Goal: Transaction & Acquisition: Purchase product/service

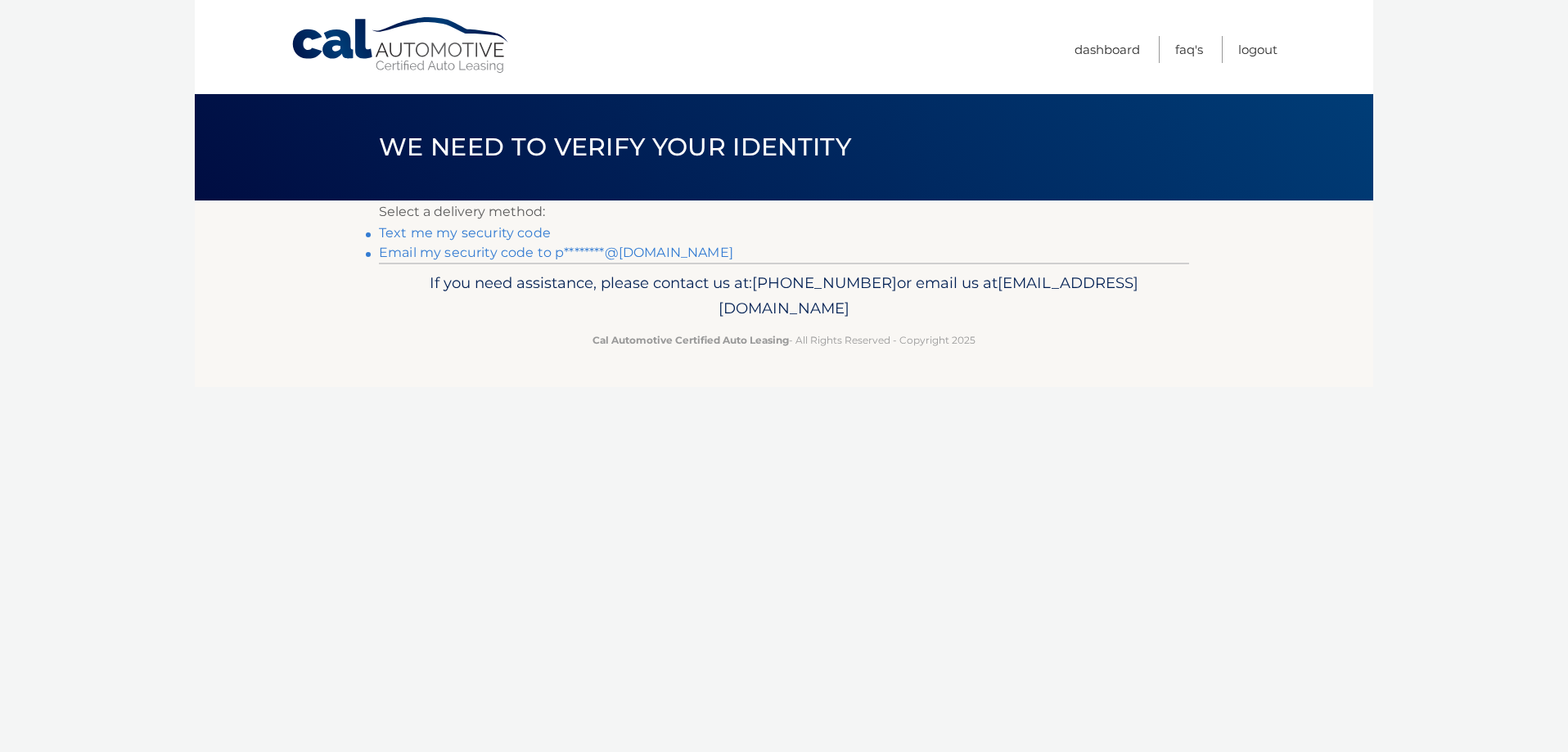
click at [515, 231] on link "Text me my security code" at bounding box center [465, 233] width 172 height 16
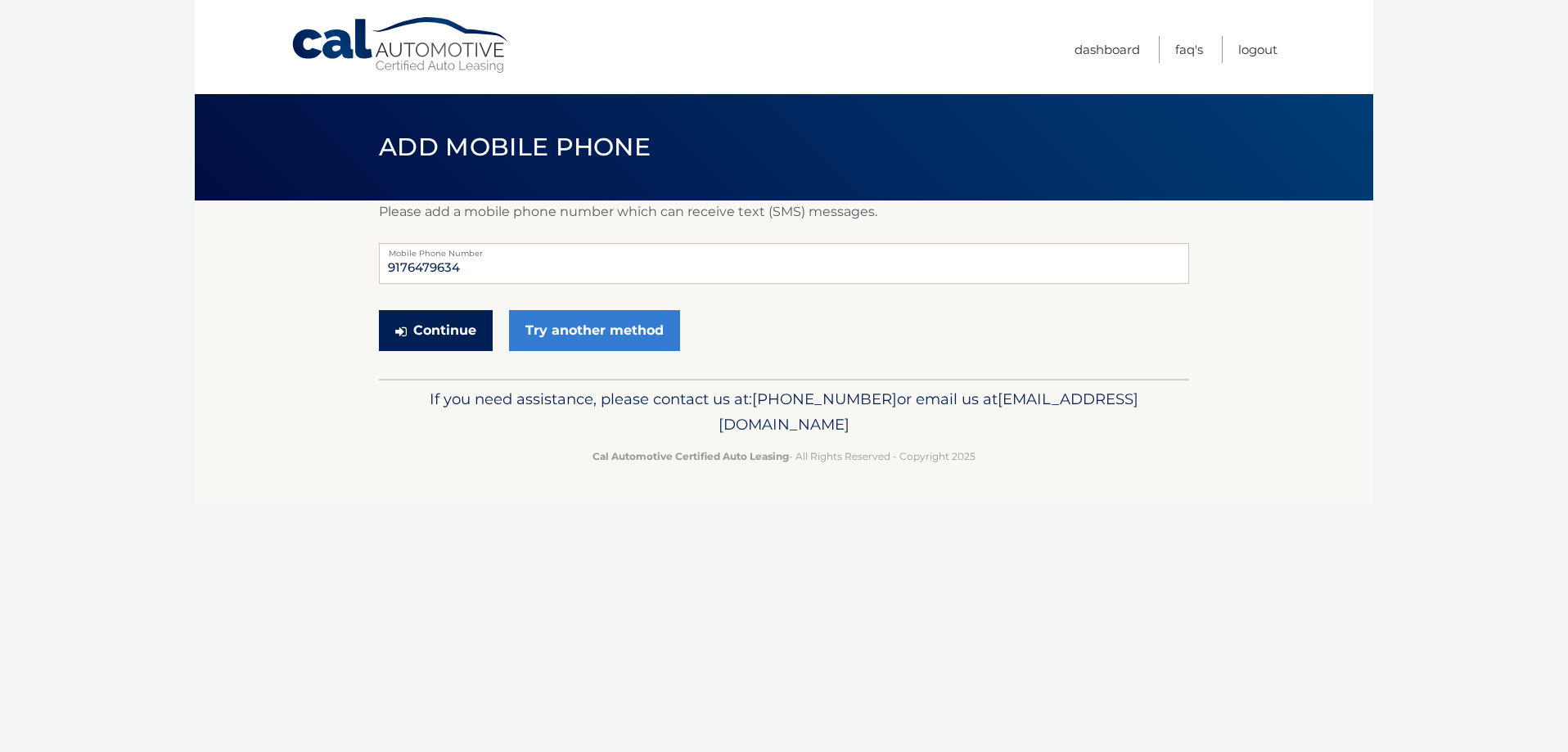
click at [466, 330] on button "Continue" at bounding box center [436, 329] width 114 height 41
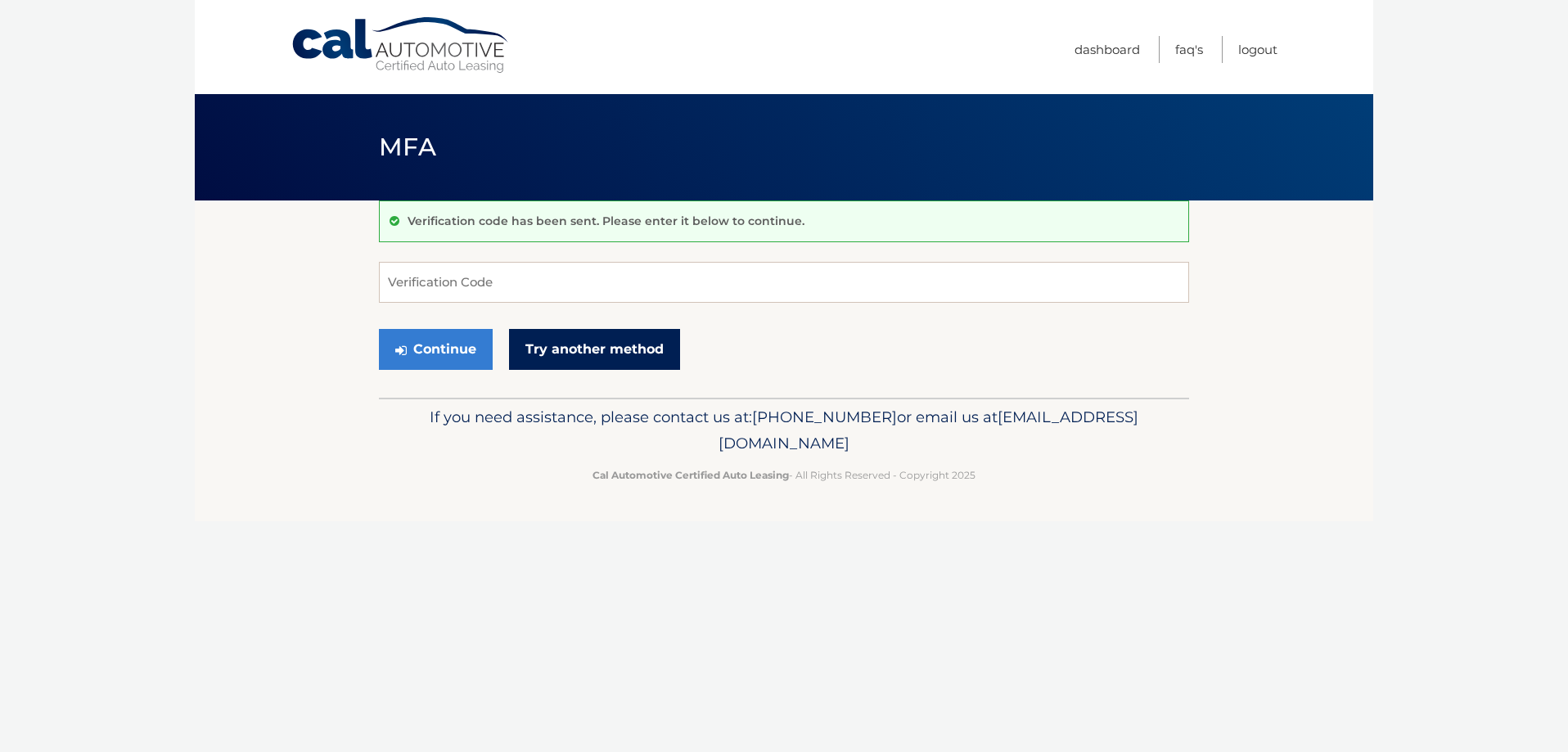
click at [550, 352] on link "Try another method" at bounding box center [594, 348] width 171 height 41
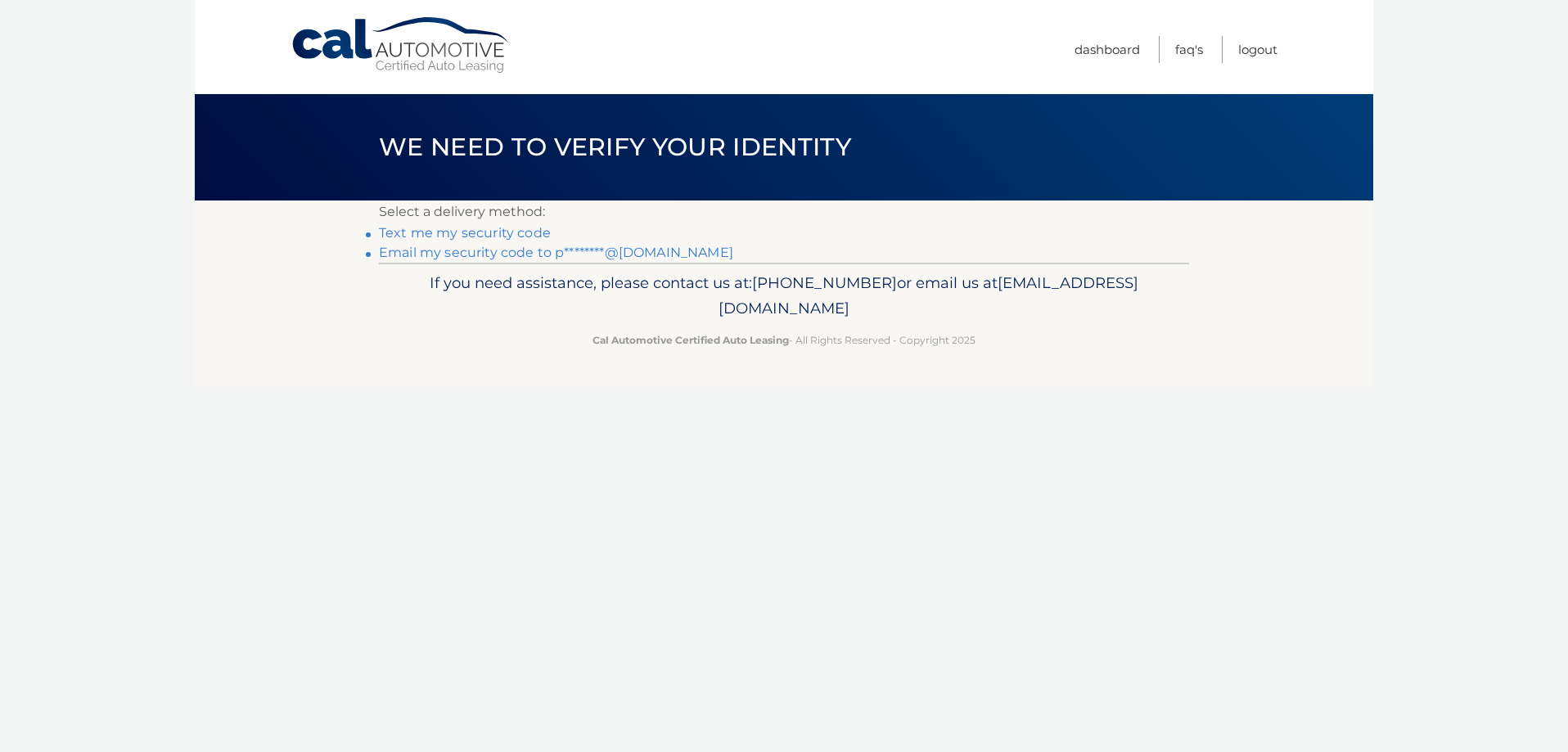
click at [492, 252] on link "Email my security code to p********@[DOMAIN_NAME]" at bounding box center [556, 252] width 354 height 16
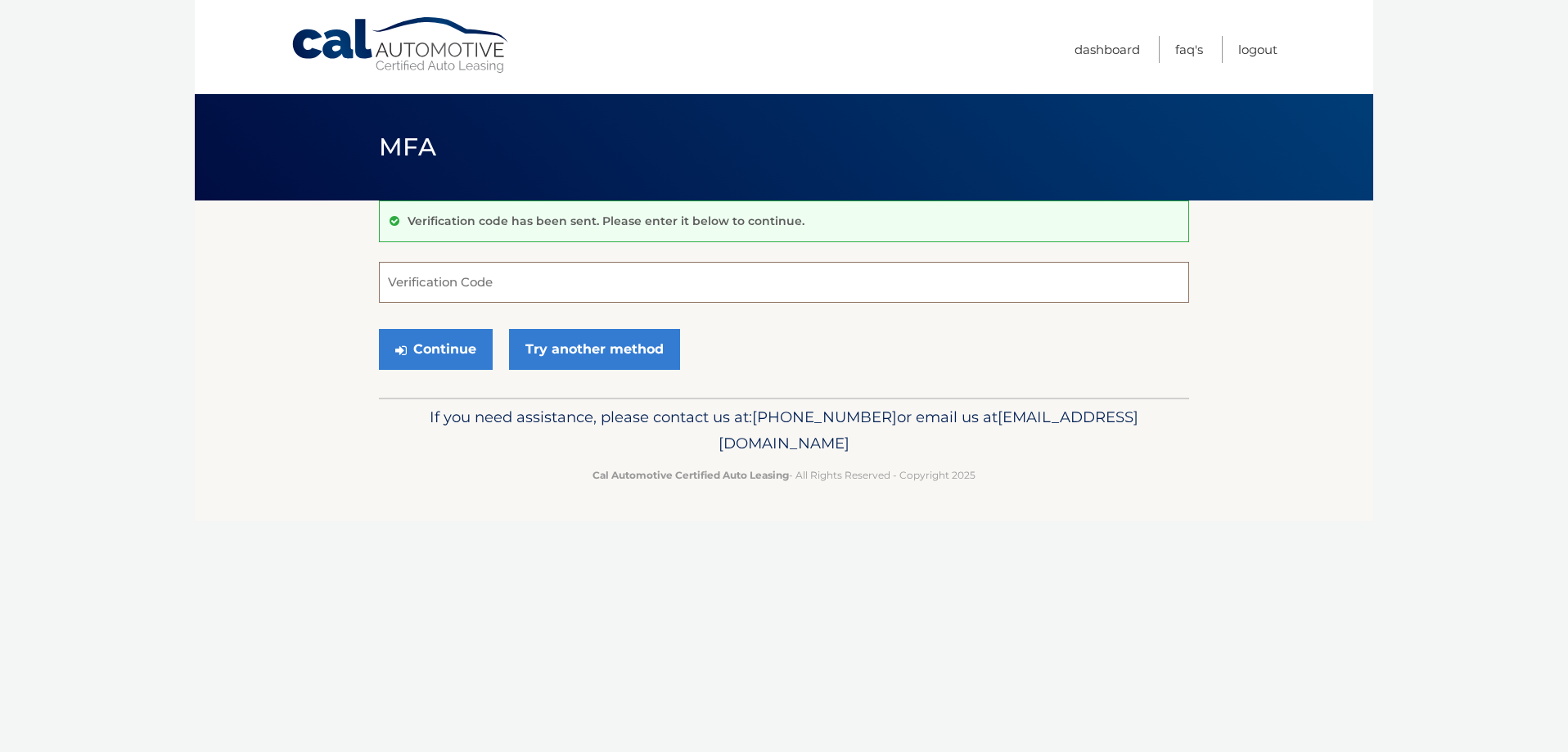
click at [480, 276] on input "Verification Code" at bounding box center [784, 282] width 811 height 41
type input "266226"
click at [379, 329] on button "Continue" at bounding box center [436, 348] width 114 height 41
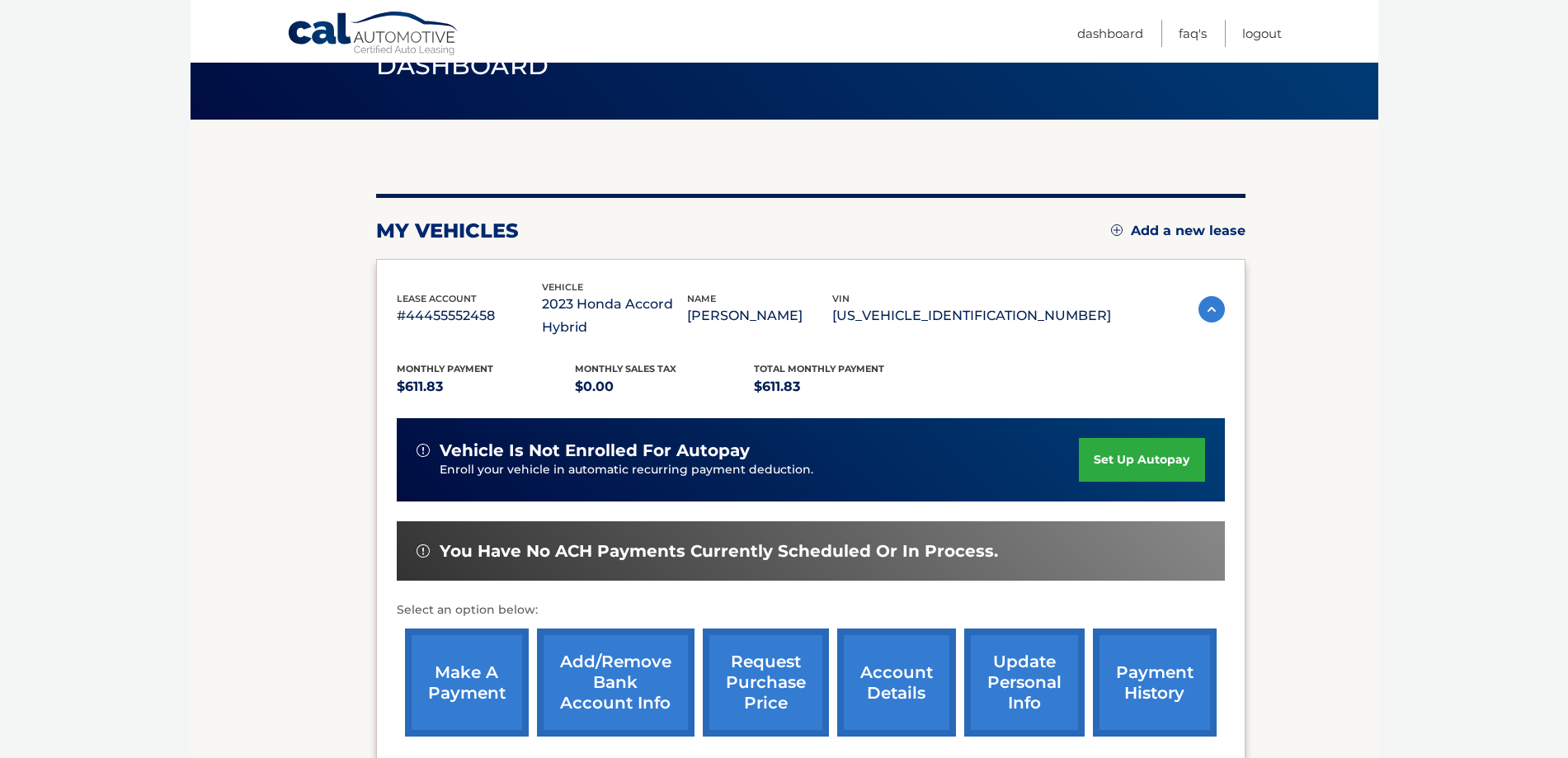
scroll to position [165, 0]
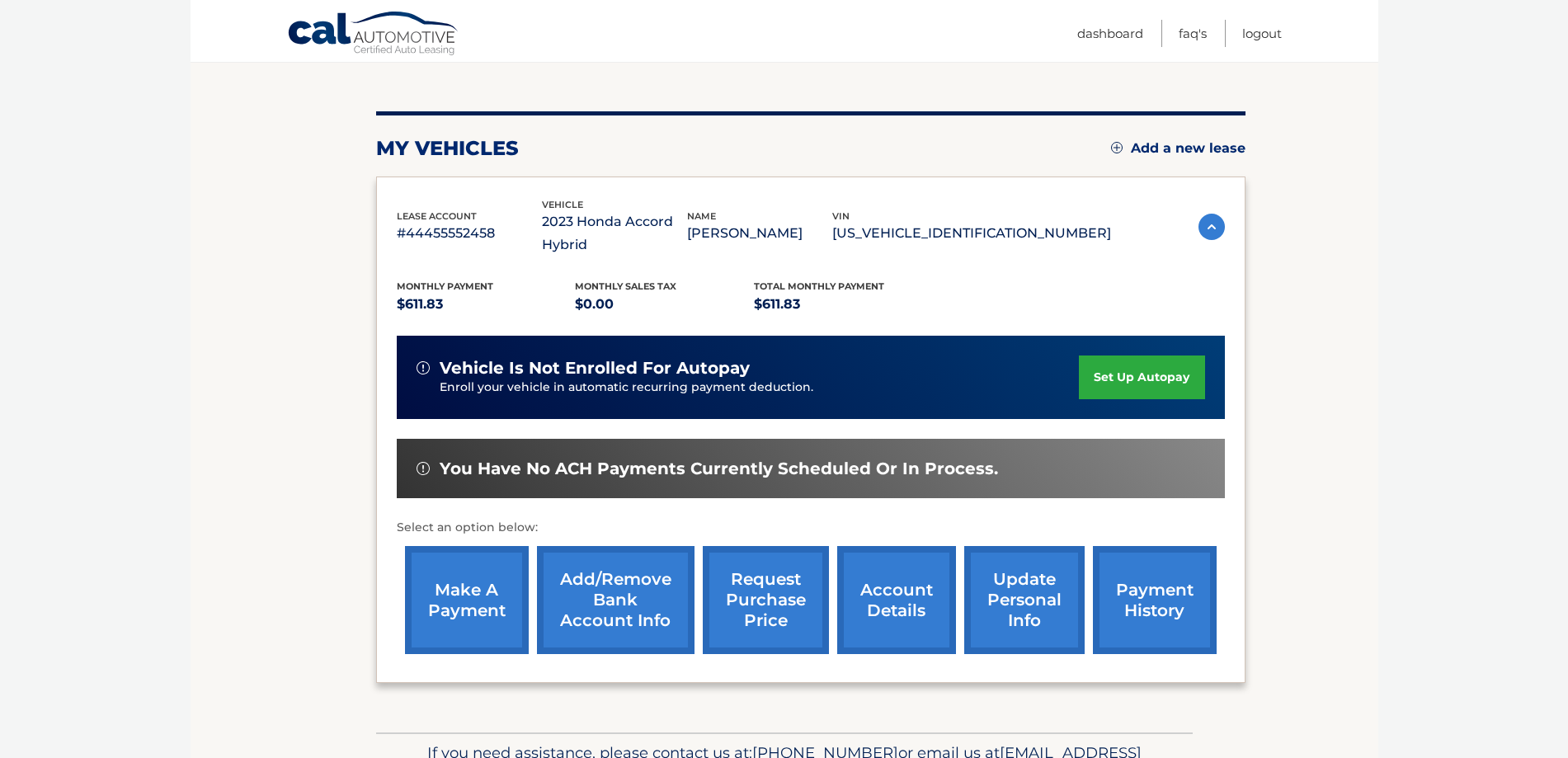
click at [435, 580] on link "make a payment" at bounding box center [467, 599] width 124 height 108
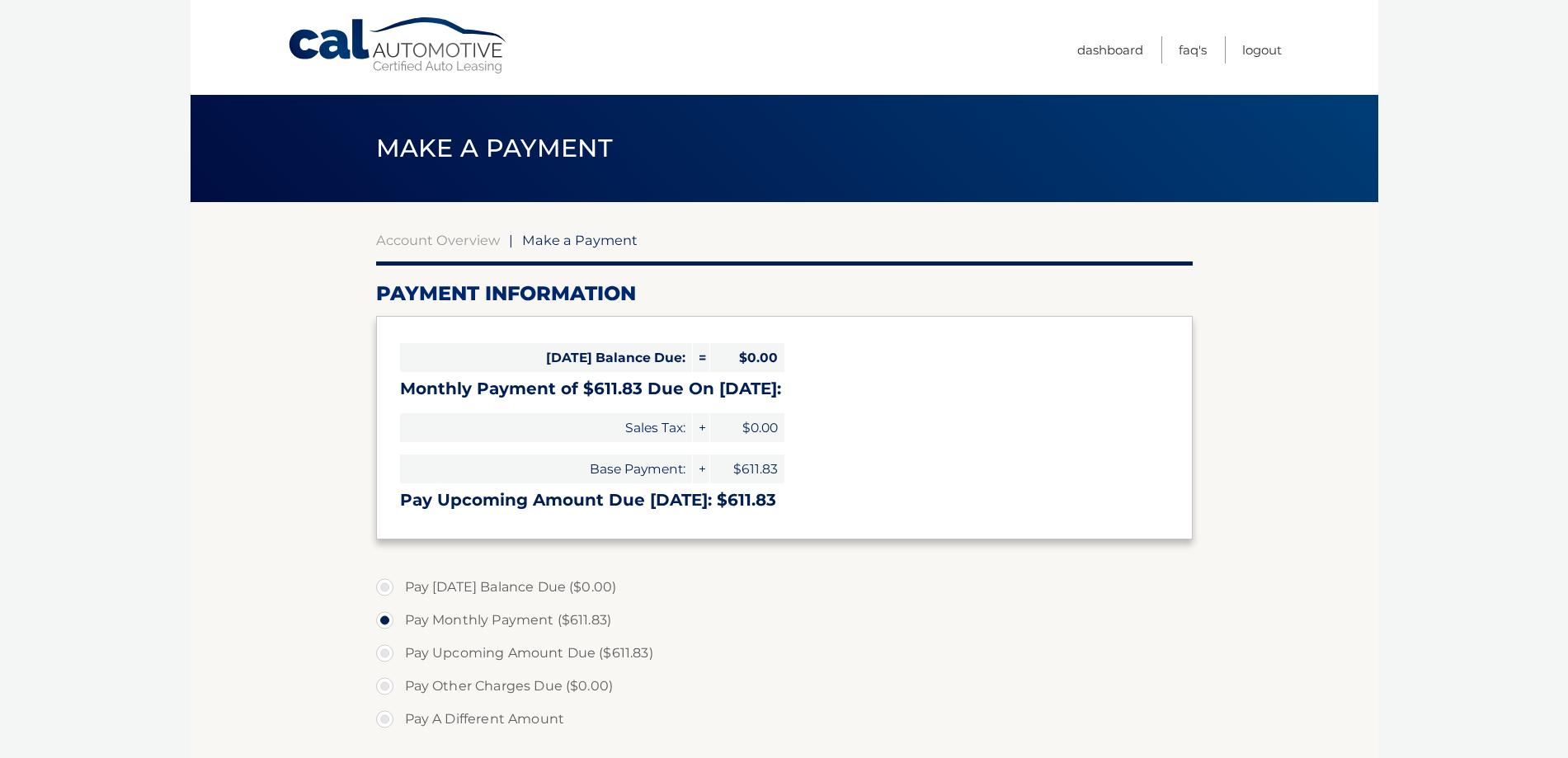
select select "MzVmMDI0MWUtZjNmNy00MTJjLTg3MzgtYTZlNWY2ZTVhYTNj"
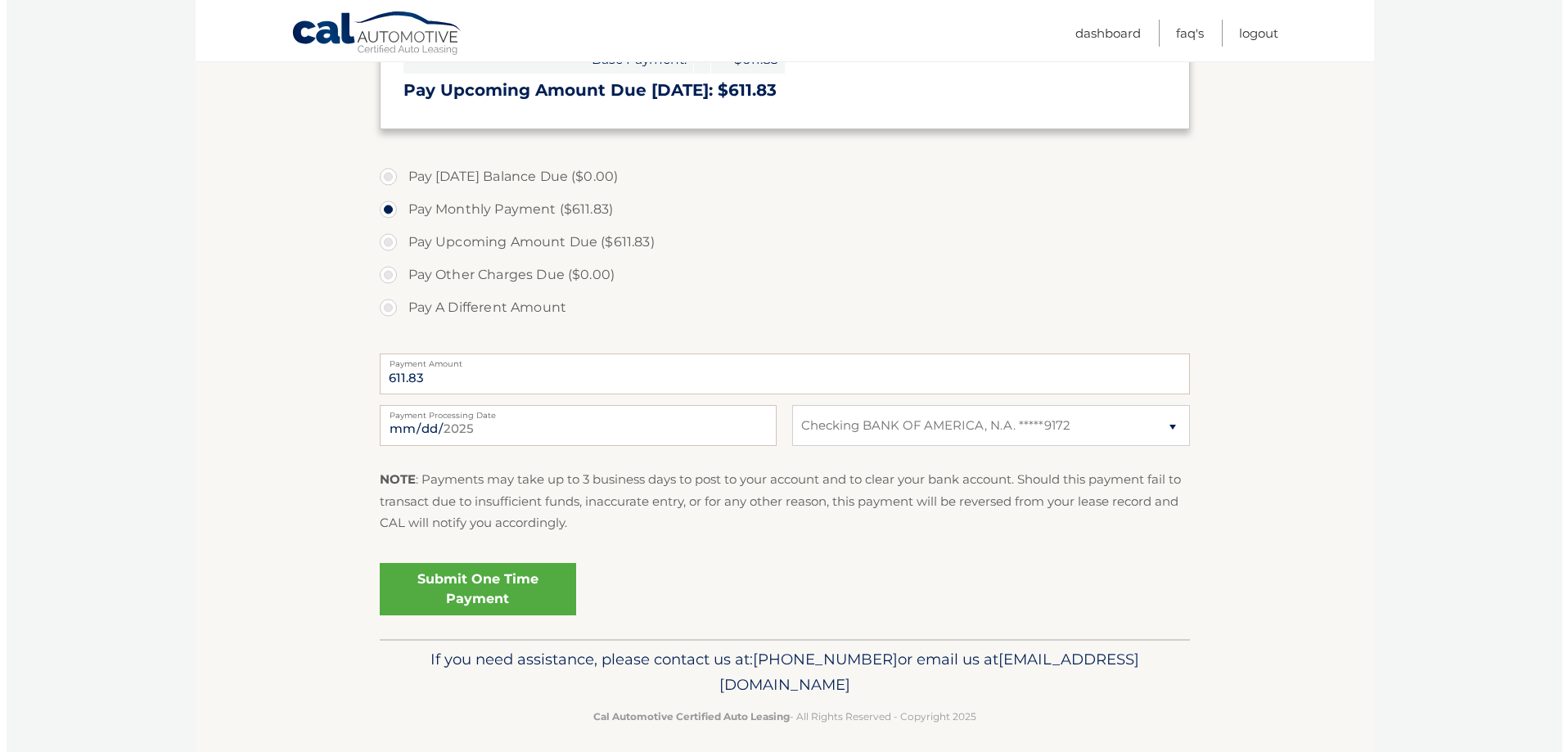
scroll to position [409, 0]
click at [526, 594] on link "Submit One Time Payment" at bounding box center [471, 586] width 196 height 52
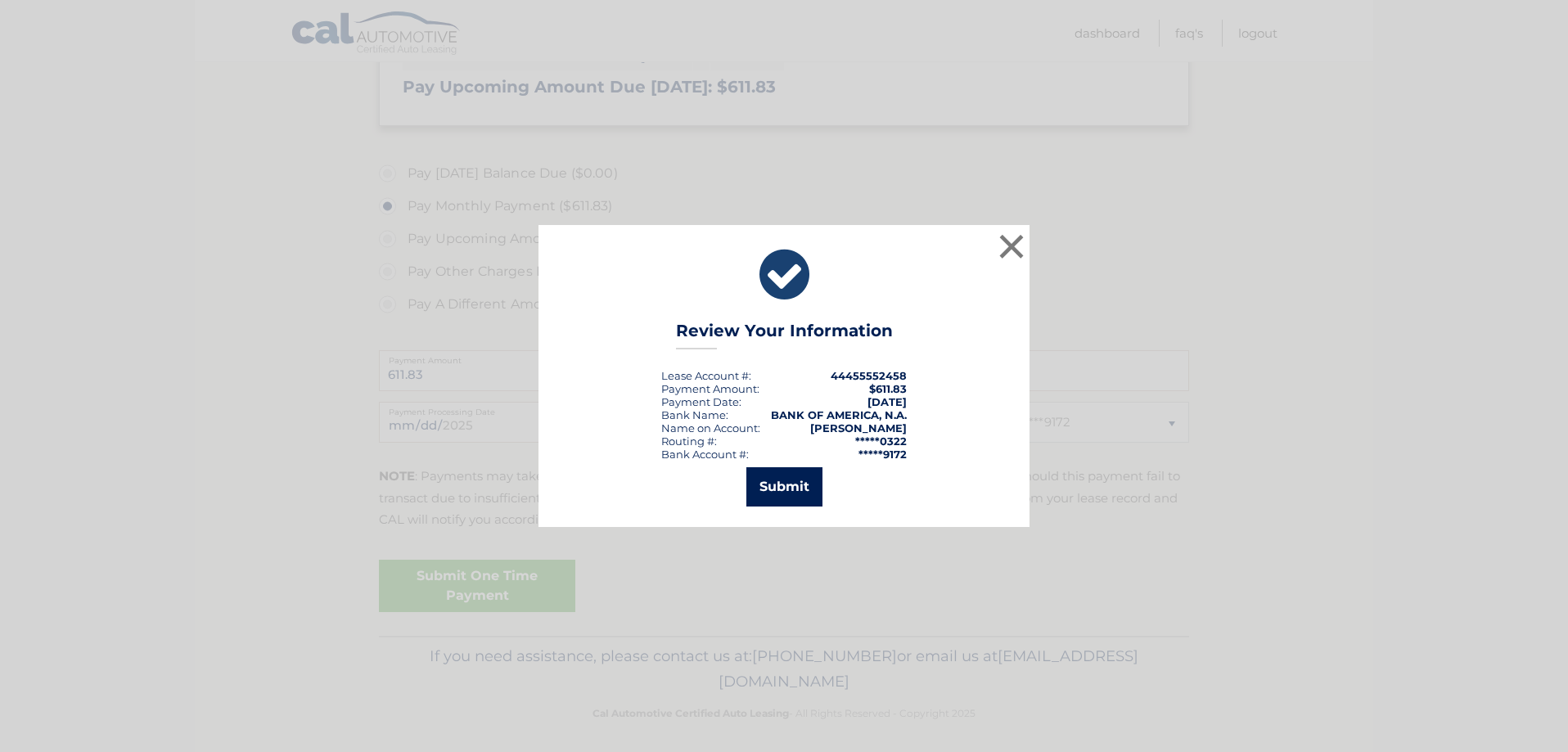
click at [785, 489] on button "Submit" at bounding box center [784, 487] width 76 height 40
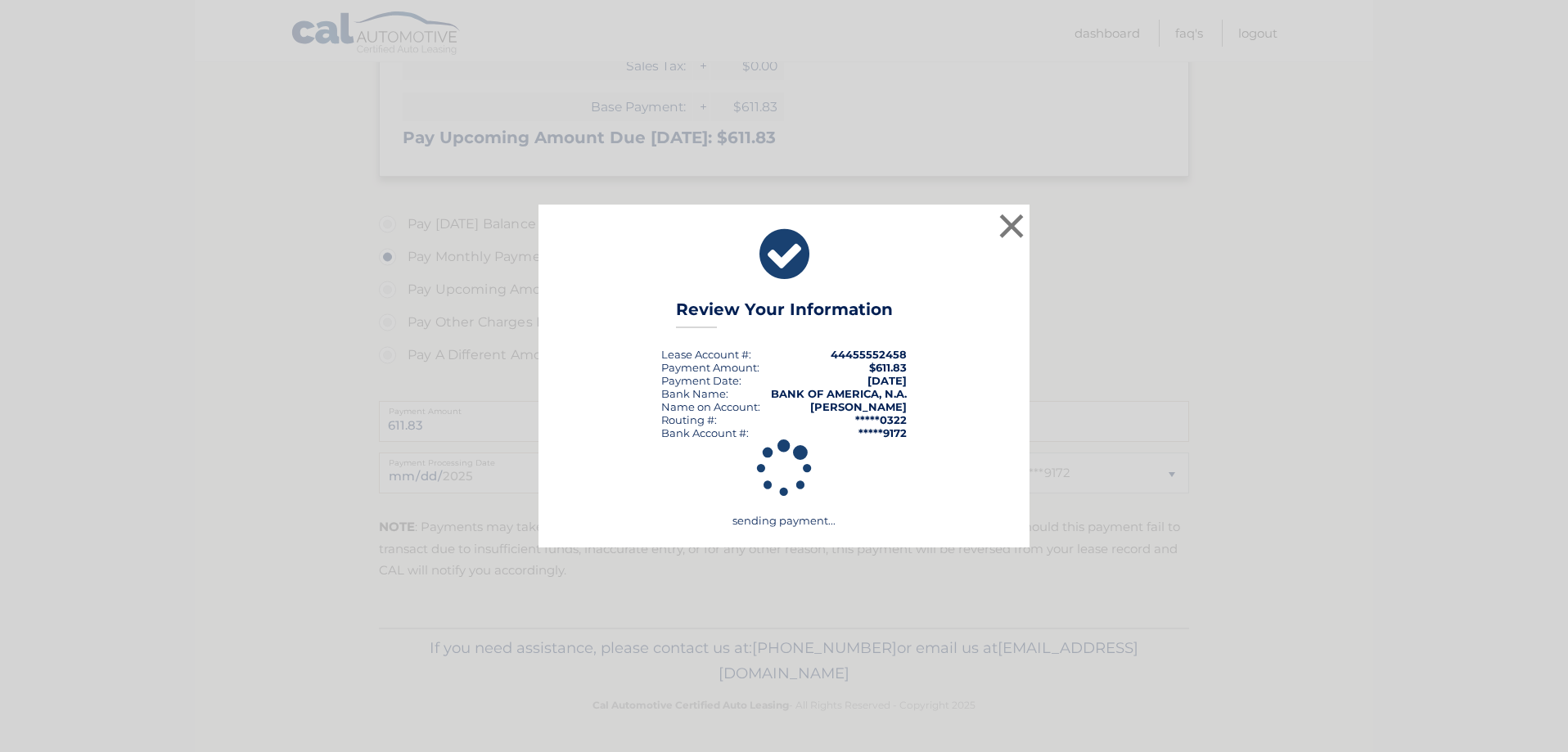
scroll to position [358, 0]
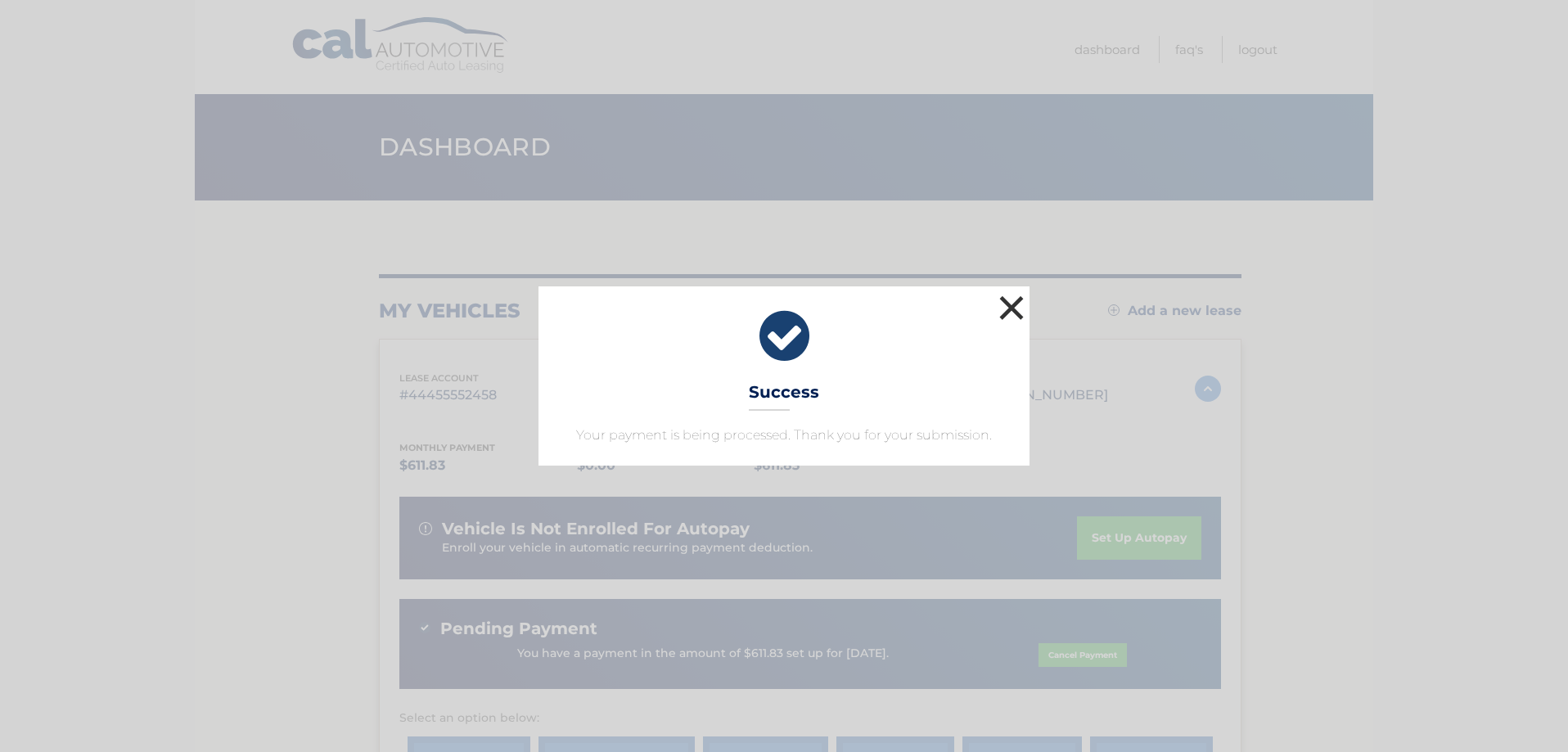
drag, startPoint x: 1012, startPoint y: 303, endPoint x: 1185, endPoint y: 207, distance: 197.9
click at [1026, 294] on button "×" at bounding box center [1012, 307] width 33 height 33
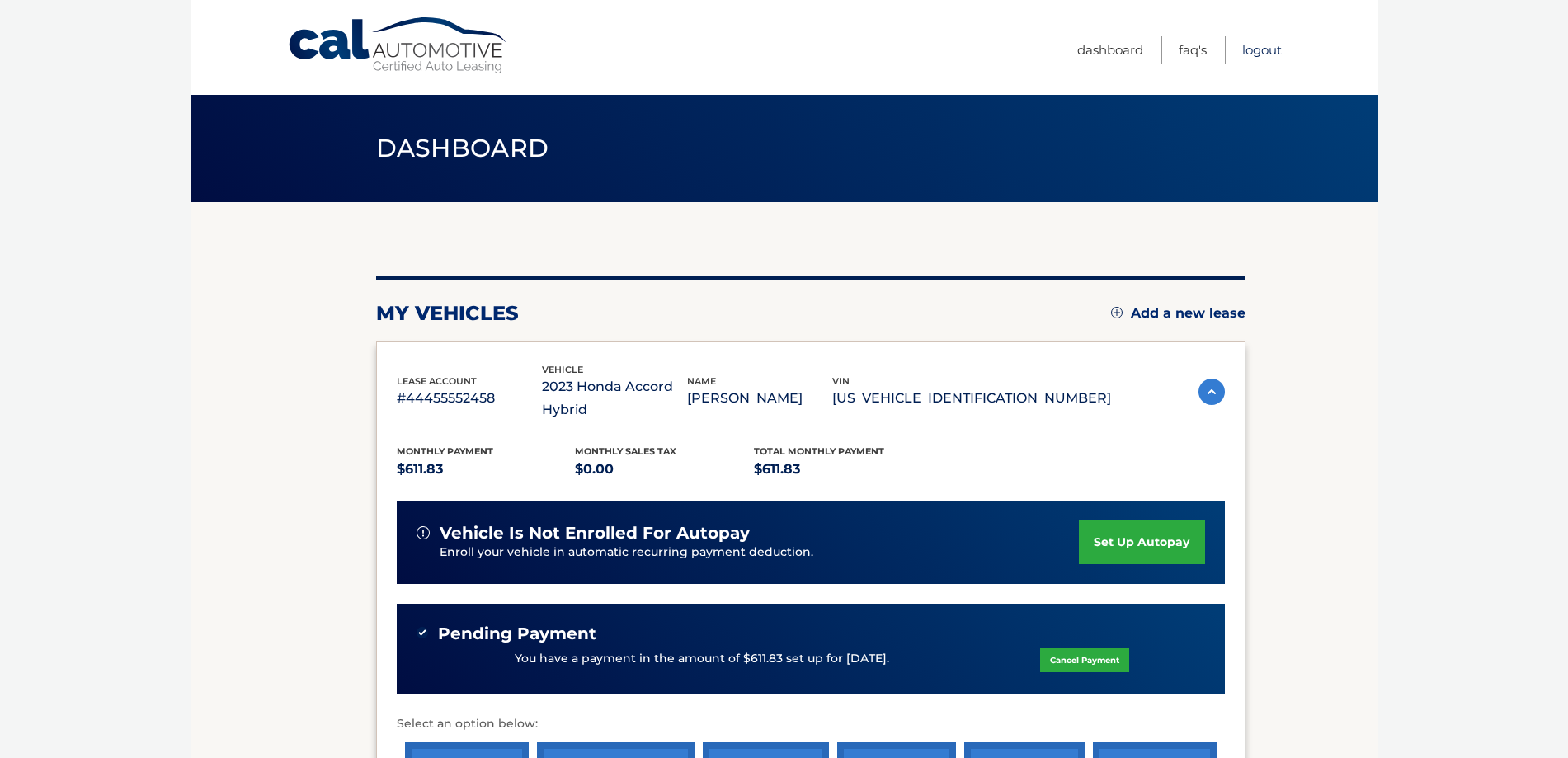
click at [1268, 49] on link "Logout" at bounding box center [1262, 49] width 40 height 27
